Goal: Information Seeking & Learning: Find specific fact

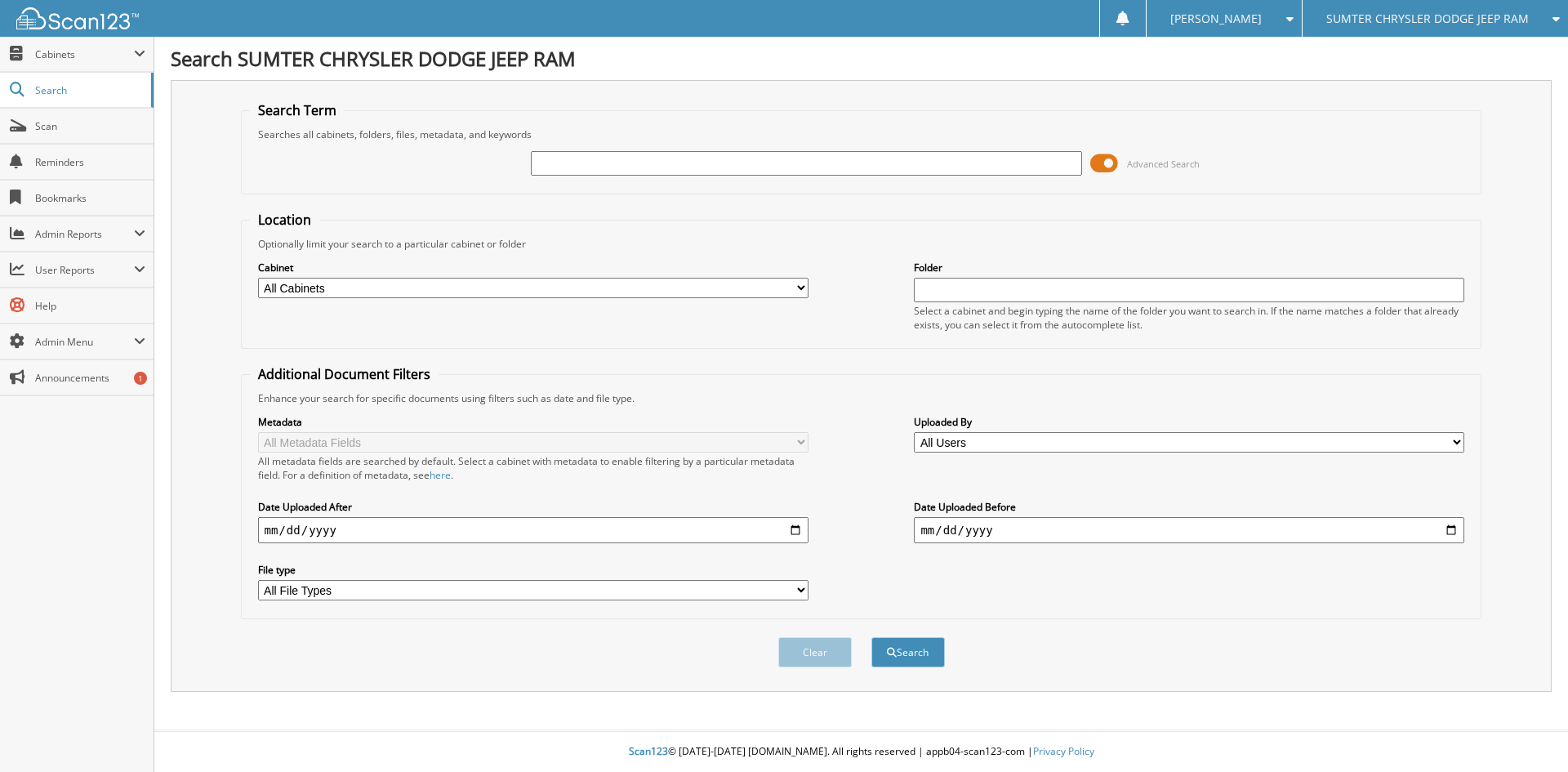
click at [582, 168] on input "text" at bounding box center [806, 163] width 550 height 24
type input "CHILD SUPPROT"
click at [871, 637] on button "Search" at bounding box center [907, 652] width 73 height 30
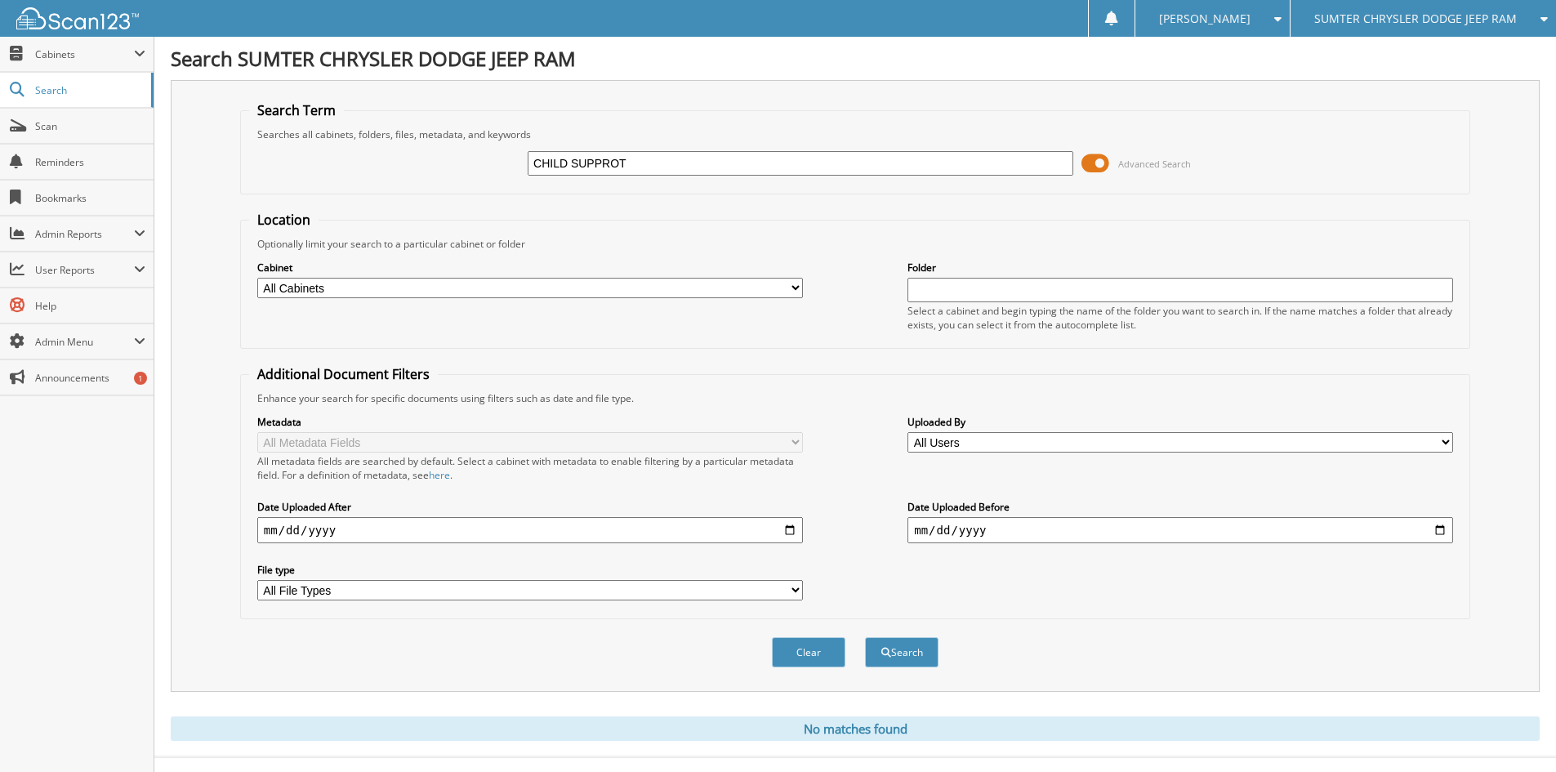
click at [619, 171] on input "CHILD SUPPROT" at bounding box center [801, 163] width 546 height 24
type input "CHILD SUPPORT"
click at [865, 637] on button "Search" at bounding box center [901, 652] width 73 height 30
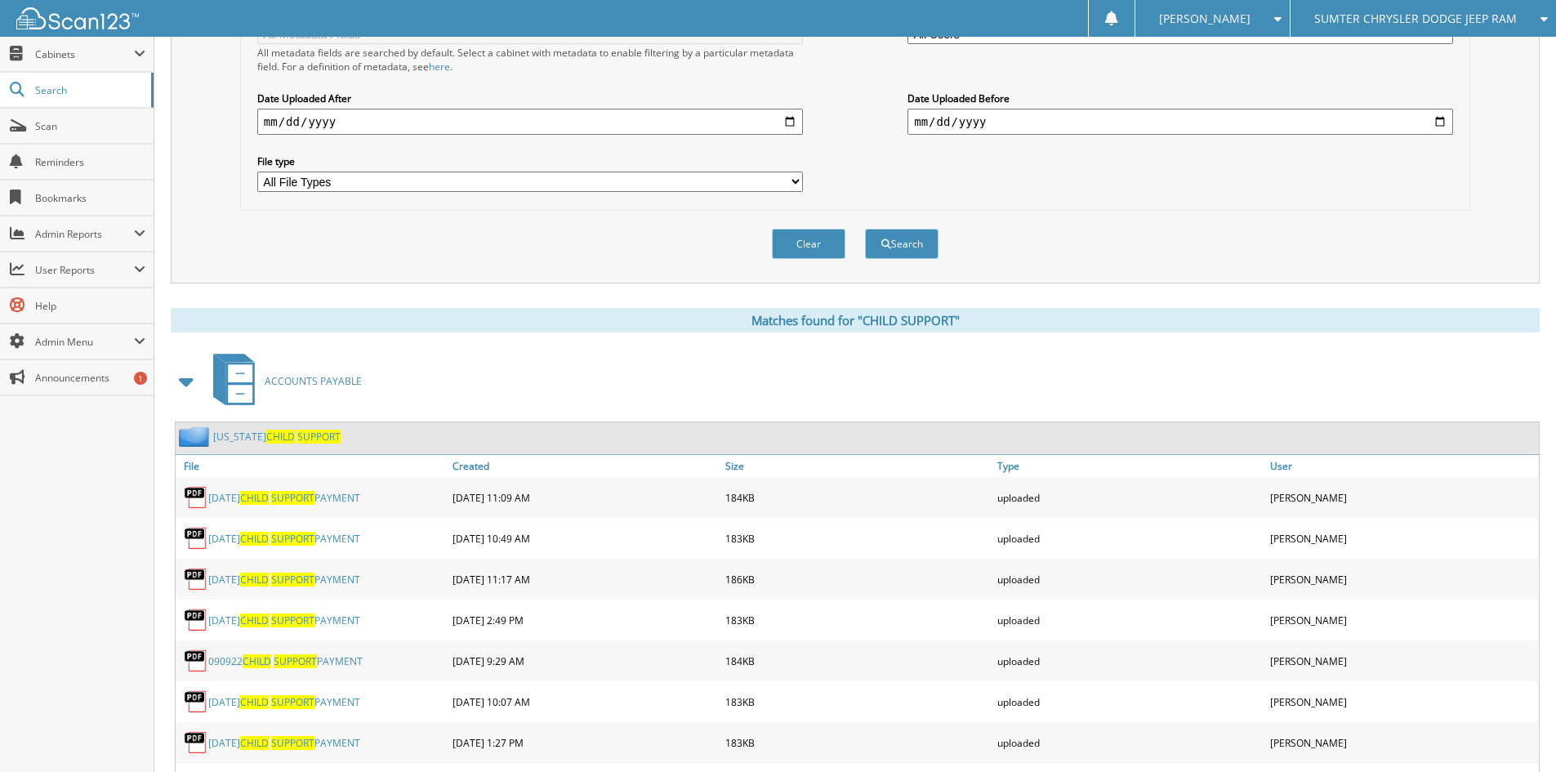
click at [238, 434] on link "SOUTH CAROLINA CHILD SUPPORT" at bounding box center [276, 437] width 127 height 14
